Goal: Transaction & Acquisition: Subscribe to service/newsletter

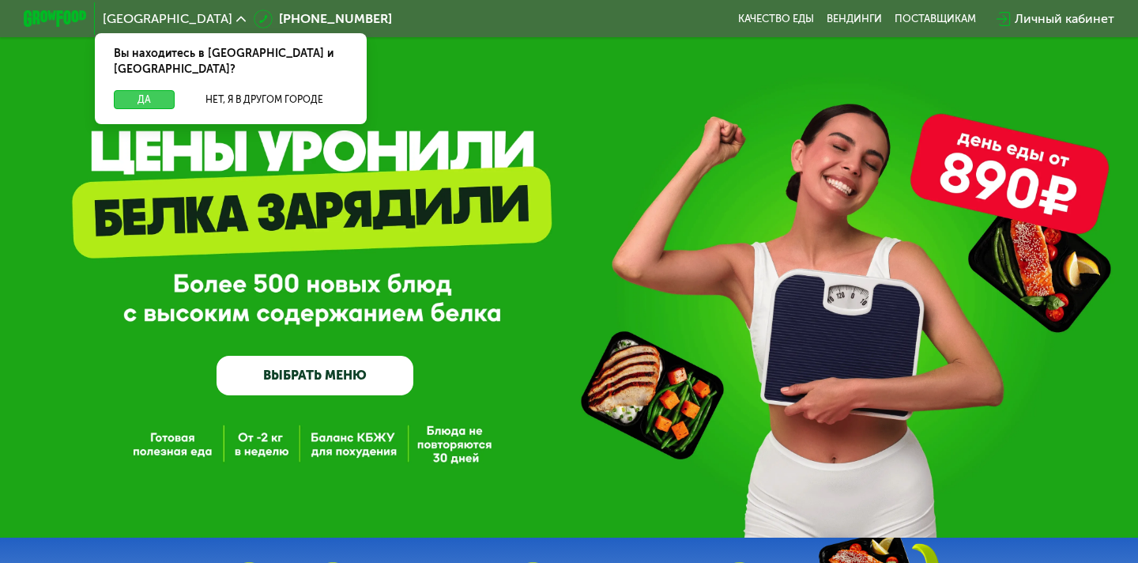
click at [158, 90] on button "Да" at bounding box center [144, 99] width 61 height 19
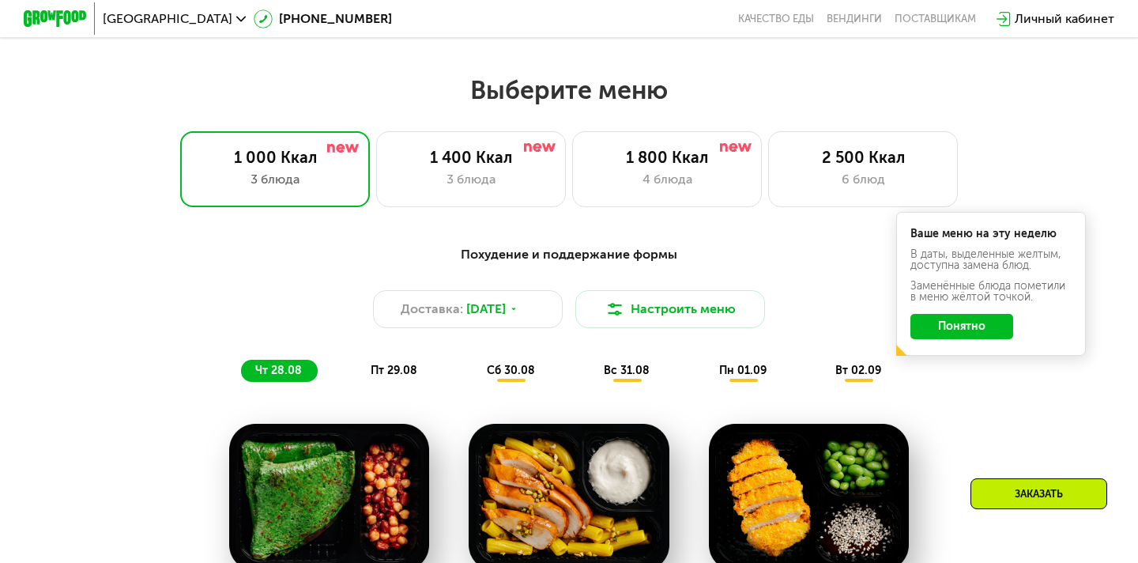
scroll to position [868, 0]
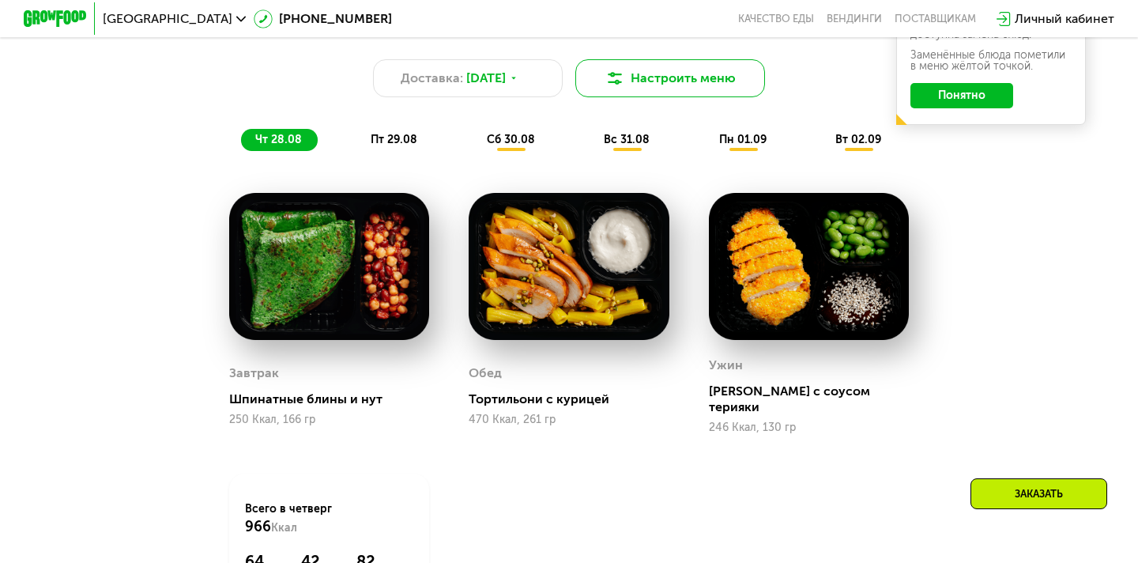
click at [621, 92] on button "Настроить меню" at bounding box center [670, 78] width 190 height 38
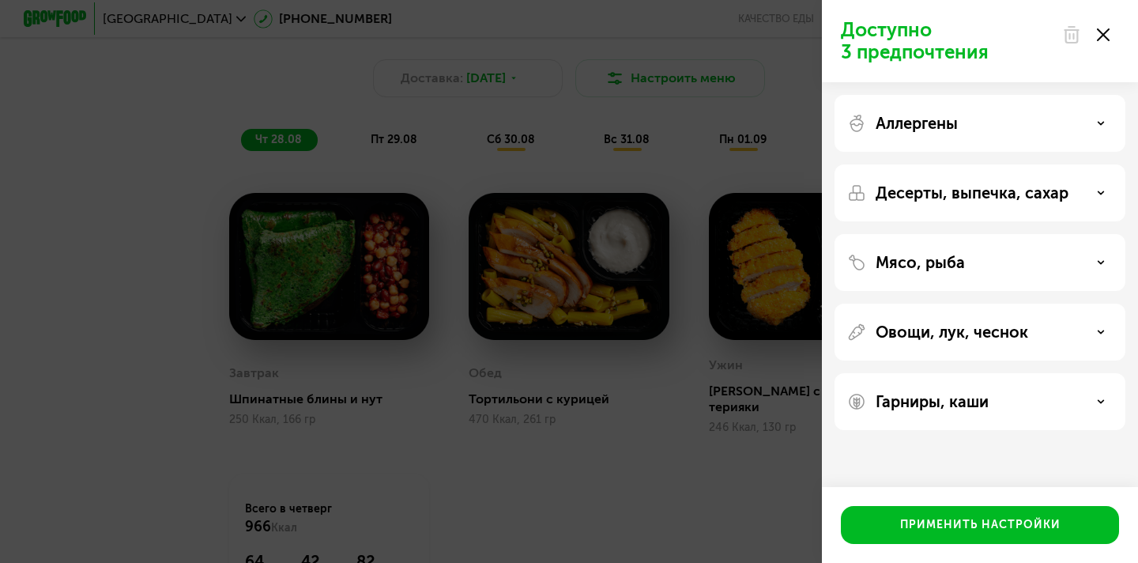
click at [1100, 36] on icon at bounding box center [1103, 34] width 13 height 13
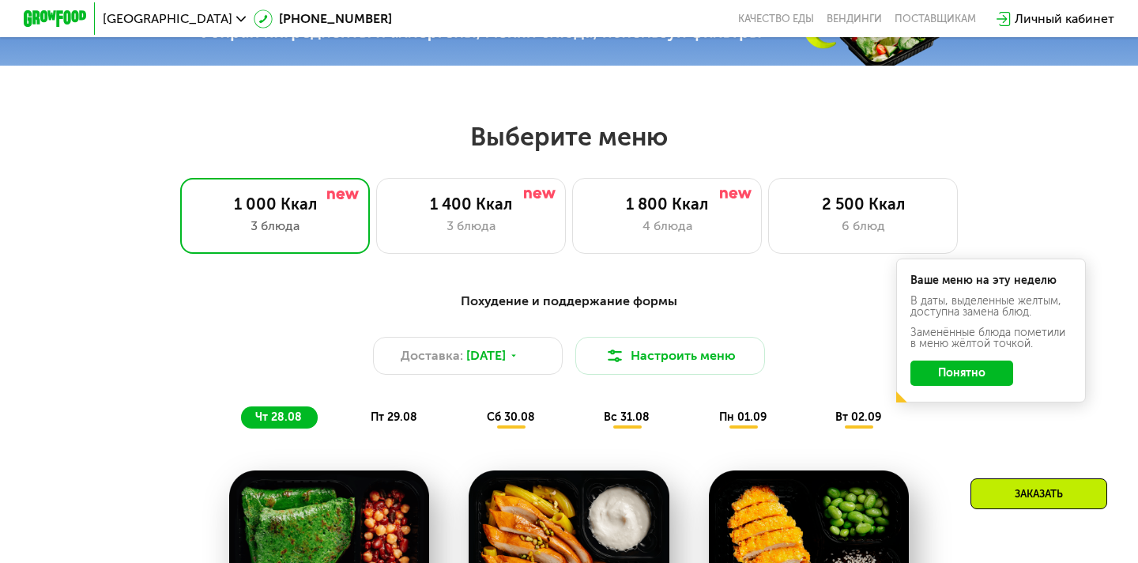
scroll to position [417, 0]
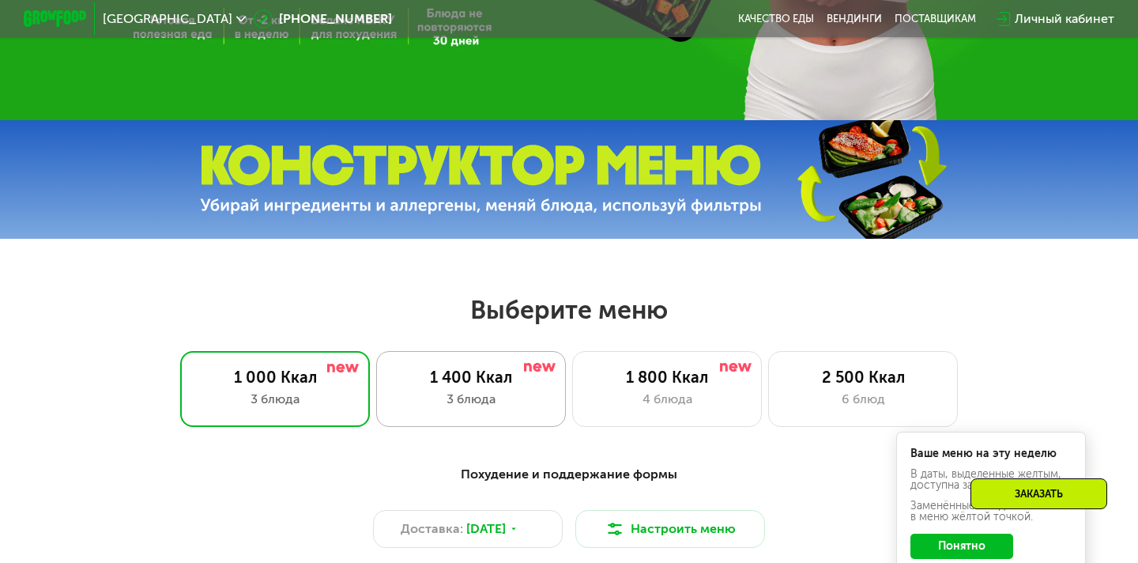
click at [510, 396] on div "3 блюда" at bounding box center [471, 399] width 156 height 19
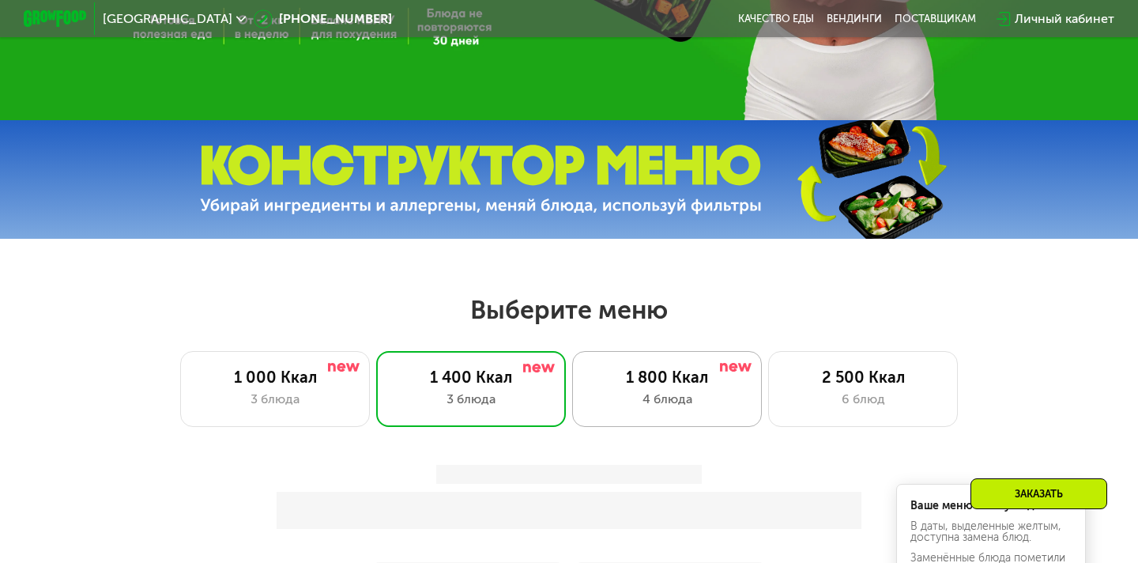
click at [700, 375] on div "1 800 Ккал" at bounding box center [667, 376] width 156 height 19
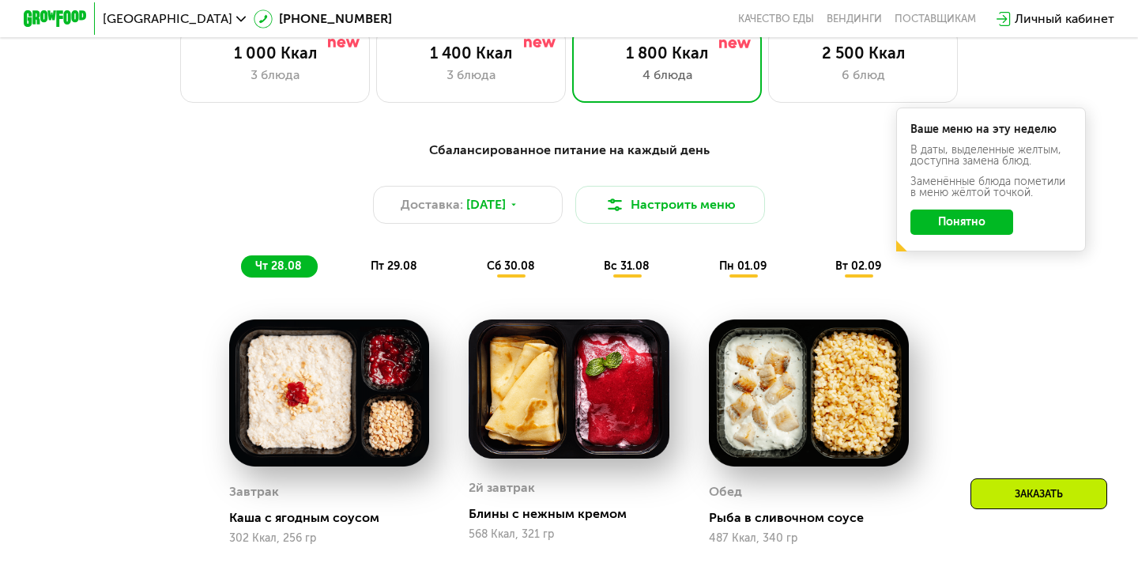
scroll to position [771, 0]
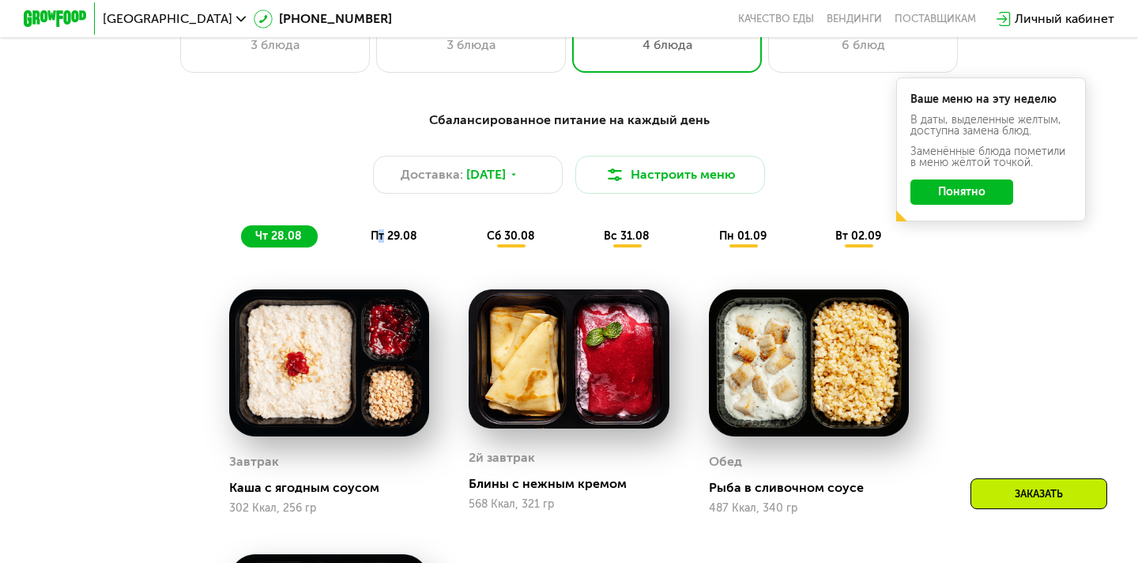
click at [382, 239] on span "пт 29.08" at bounding box center [394, 235] width 47 height 13
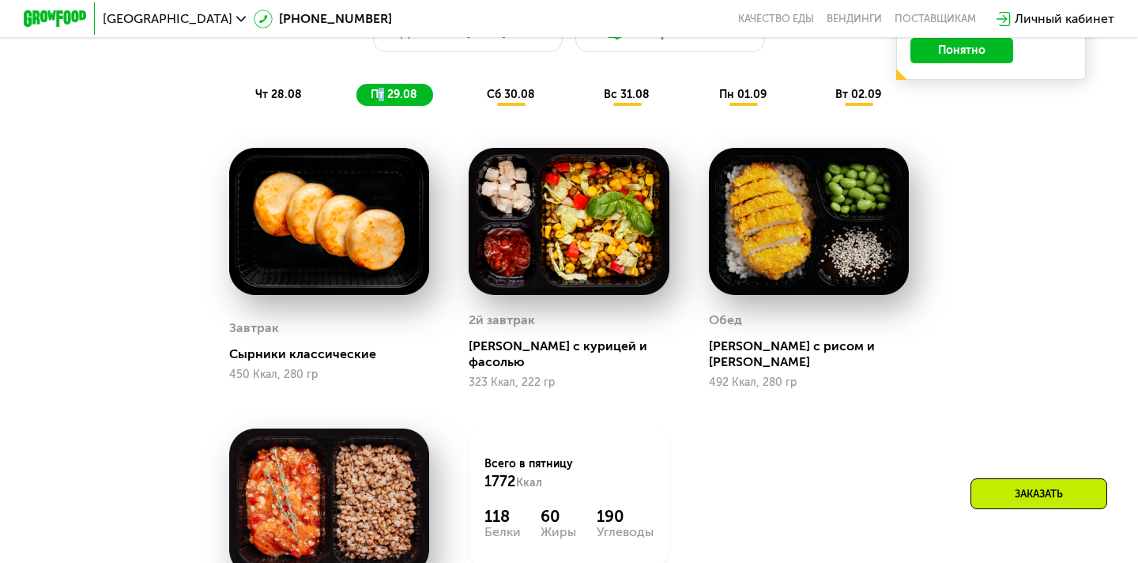
scroll to position [909, 0]
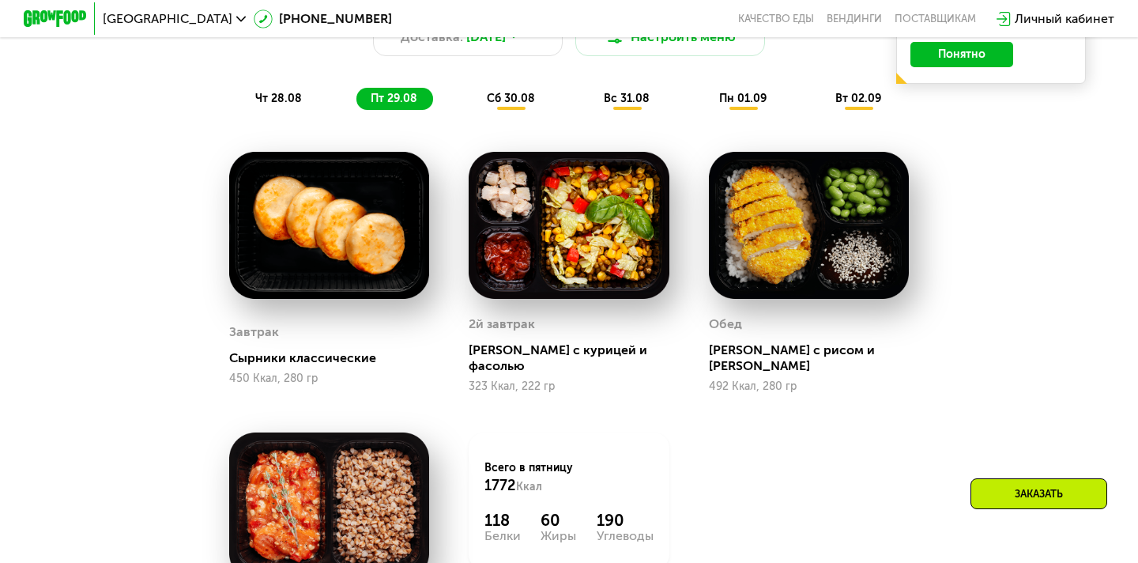
click at [500, 78] on div "Сбалансированное питание на каждый день Доставка: [DATE] Настроить меню чт 28.0…" at bounding box center [569, 41] width 936 height 137
click at [500, 92] on span "сб 30.08" at bounding box center [511, 98] width 48 height 13
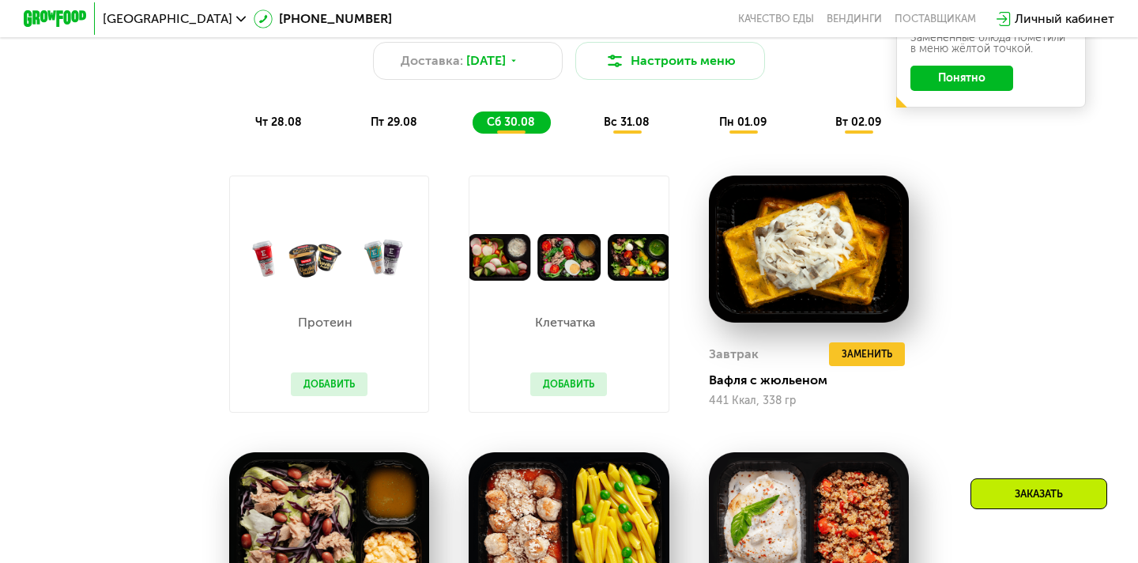
scroll to position [860, 0]
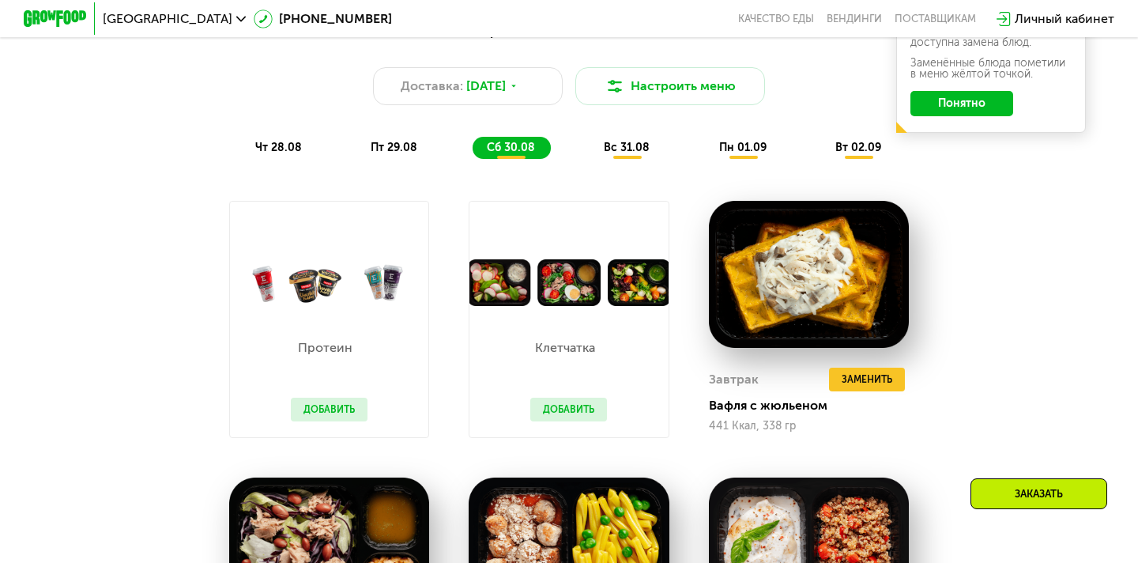
click at [619, 144] on span "вс 31.08" at bounding box center [627, 147] width 46 height 13
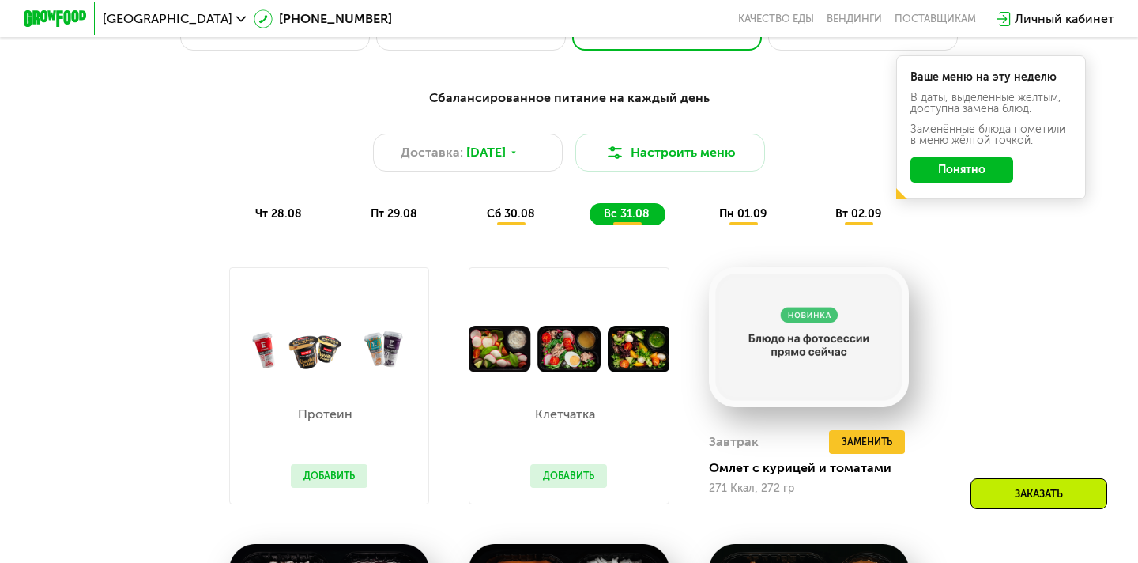
scroll to position [708, 0]
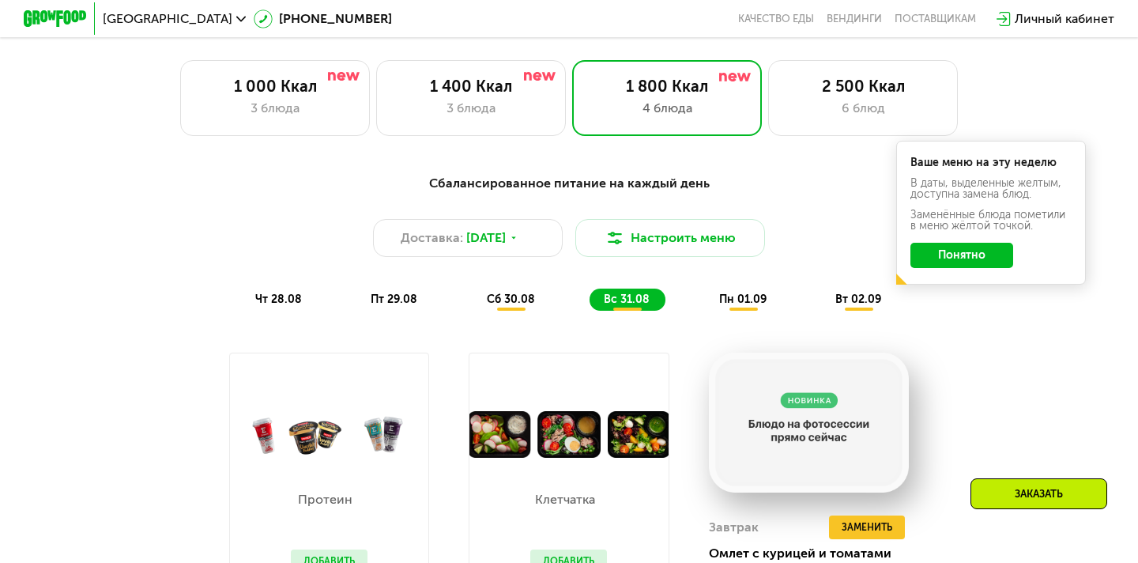
click at [821, 290] on div "пн 01.09" at bounding box center [859, 299] width 76 height 22
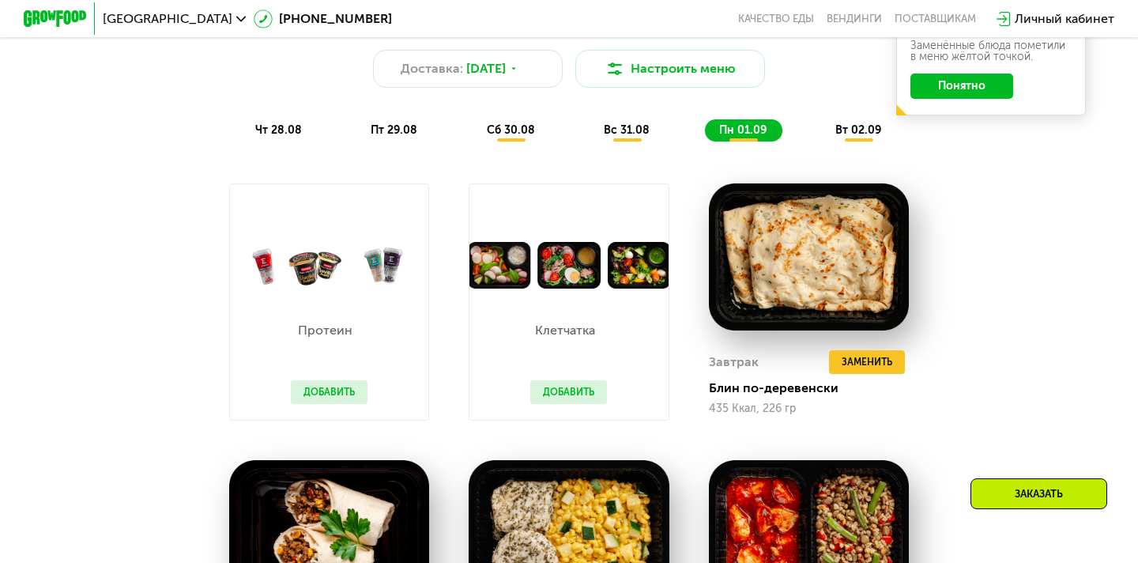
scroll to position [813, 0]
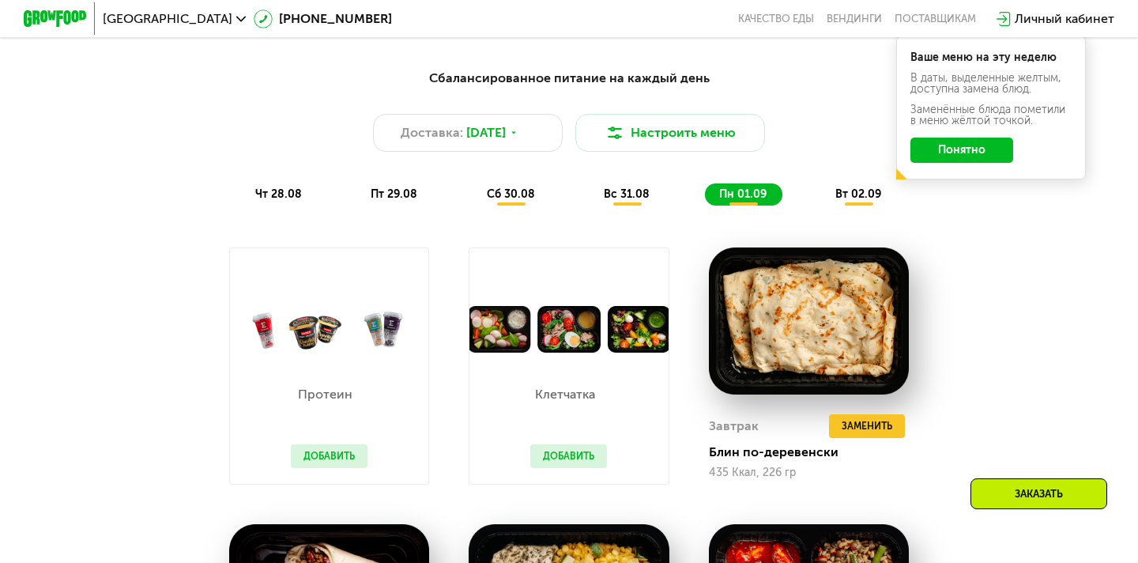
click at [855, 198] on span "вт 02.09" at bounding box center [858, 193] width 46 height 13
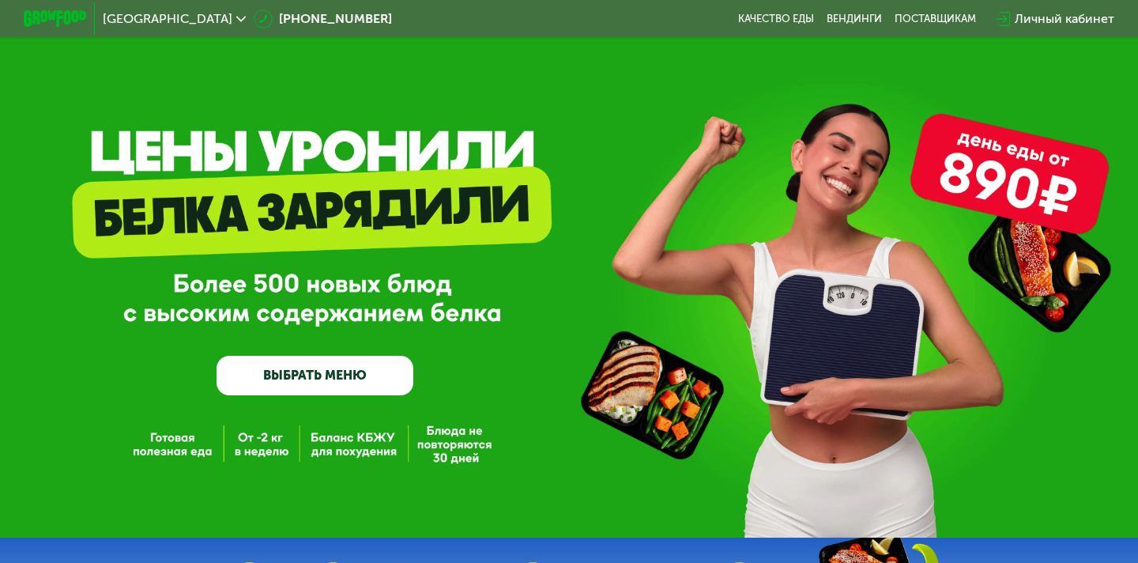
scroll to position [0, 0]
